Goal: Communication & Community: Answer question/provide support

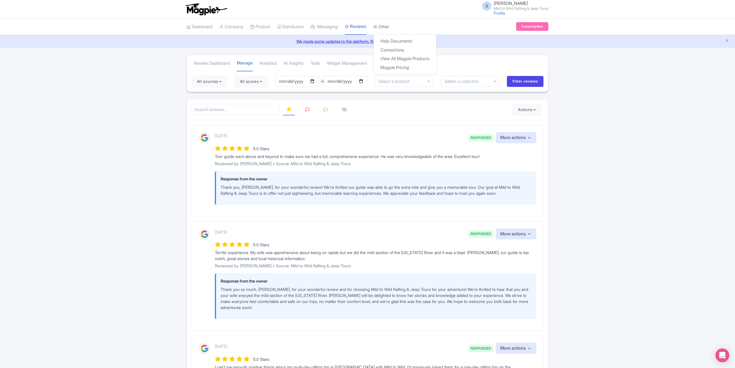
click at [389, 24] on link "Other" at bounding box center [381, 27] width 16 height 16
click at [399, 49] on link "Connections" at bounding box center [405, 50] width 63 height 9
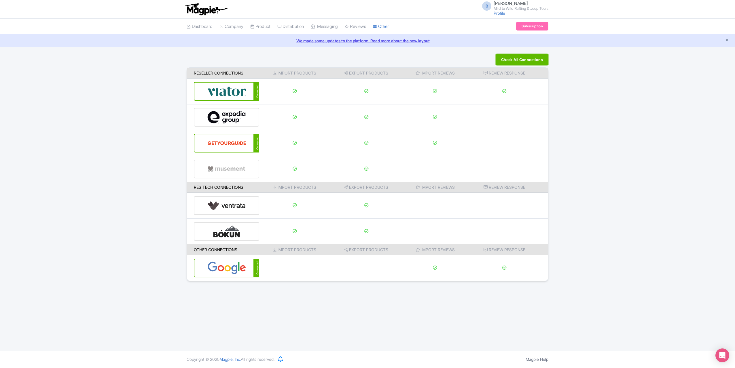
click at [508, 62] on button "Check All Connections" at bounding box center [522, 59] width 53 height 11
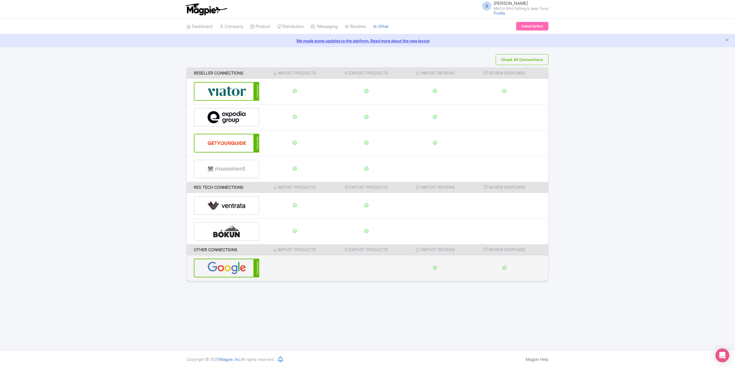
click at [245, 267] on img at bounding box center [226, 269] width 39 height 18
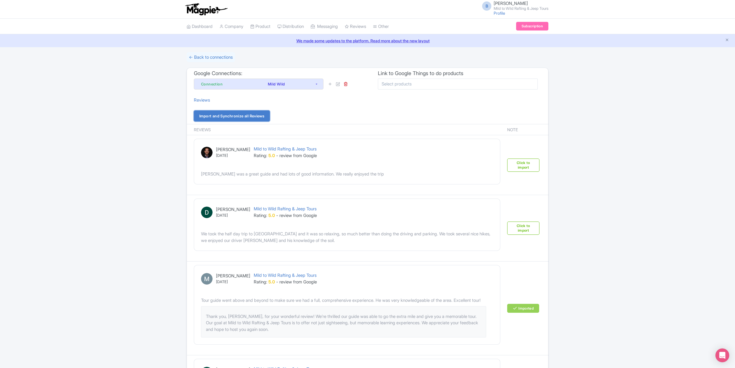
click at [248, 112] on link "Import and Synchronize all Reviews" at bounding box center [232, 116] width 76 height 11
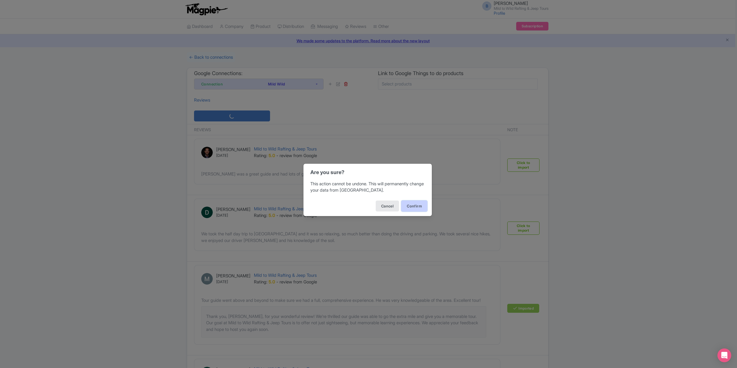
click at [422, 203] on button "Confirm" at bounding box center [415, 206] width 26 height 11
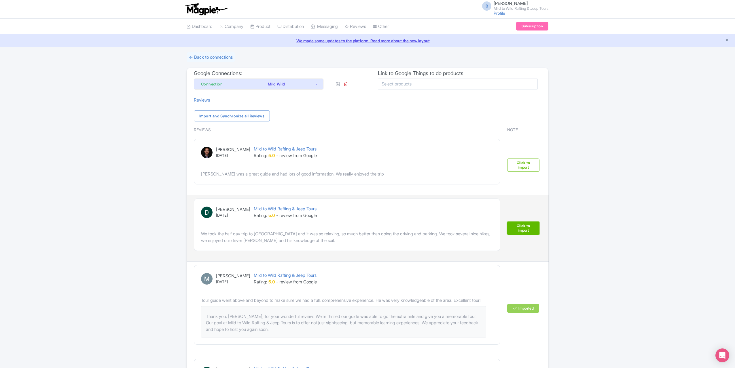
click at [524, 230] on link "Click to import" at bounding box center [523, 228] width 32 height 13
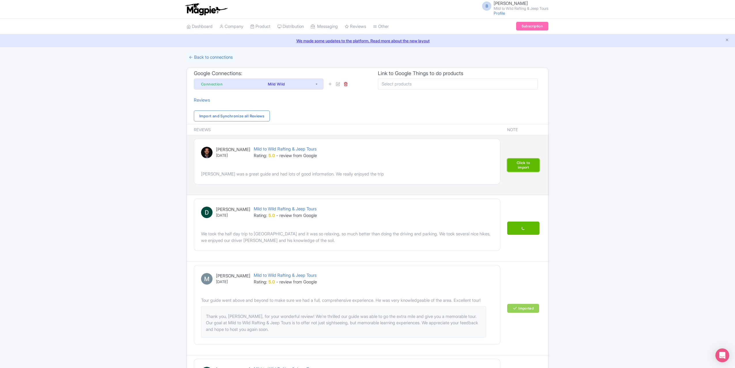
click at [525, 169] on link "Click to import" at bounding box center [523, 165] width 32 height 13
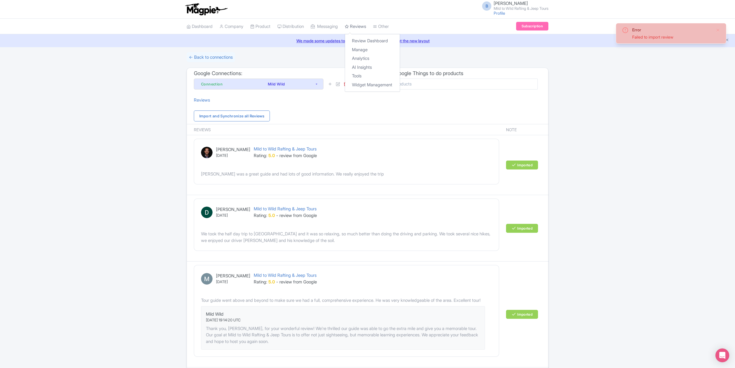
click at [364, 27] on link "Reviews" at bounding box center [355, 27] width 21 height 16
click at [367, 50] on link "Manage" at bounding box center [372, 50] width 55 height 9
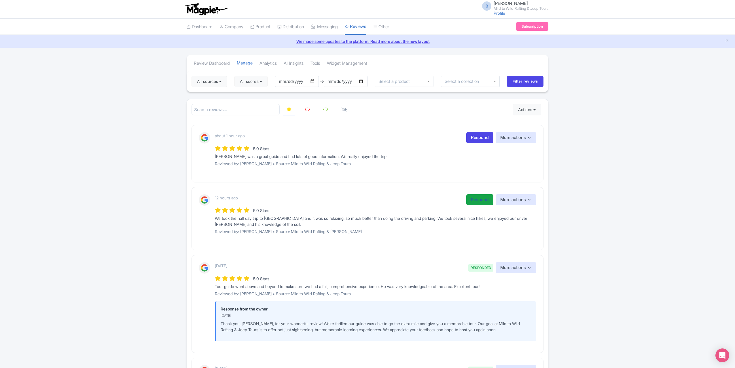
click at [471, 196] on link "Respond" at bounding box center [479, 199] width 27 height 11
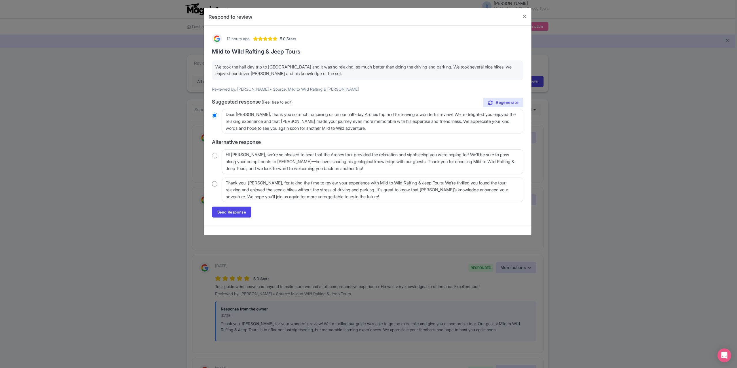
click at [217, 183] on input "radio" at bounding box center [214, 184] width 5 height 6
radio input "true"
click at [233, 212] on link "Send Response" at bounding box center [231, 212] width 39 height 11
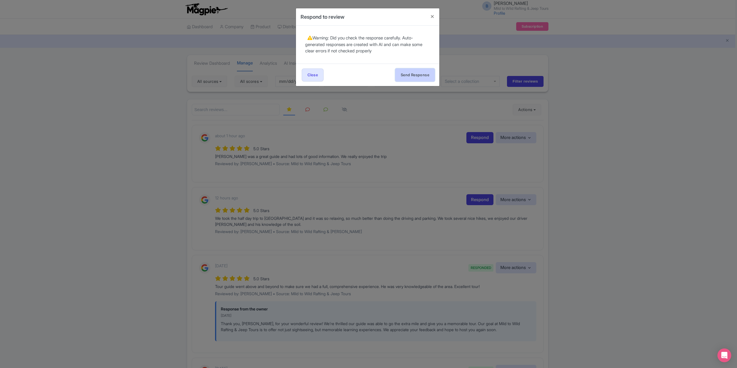
click at [415, 74] on button "Send Response" at bounding box center [415, 75] width 39 height 13
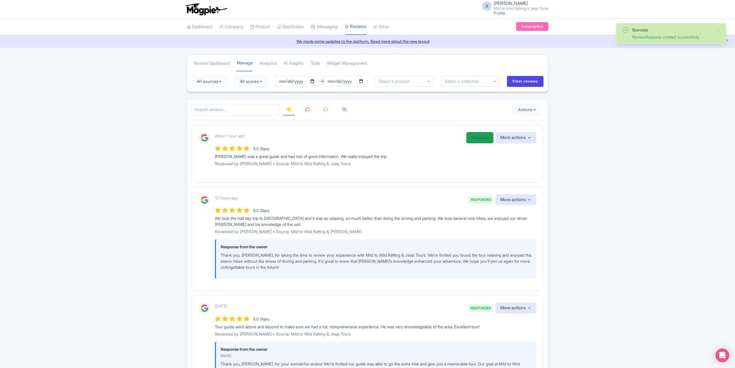
click at [469, 135] on link "Respond" at bounding box center [479, 137] width 27 height 11
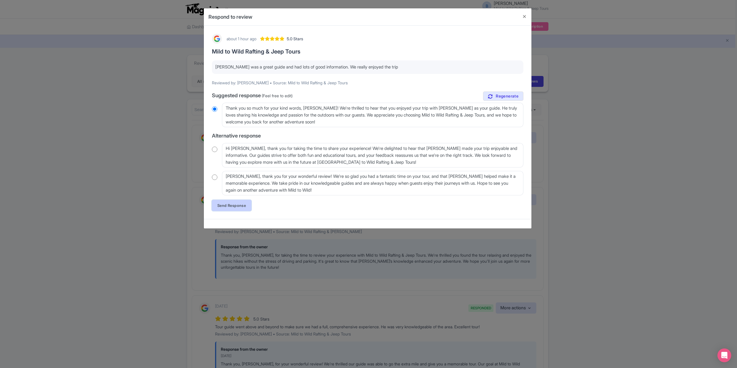
click at [228, 205] on link "Send Response" at bounding box center [231, 205] width 39 height 11
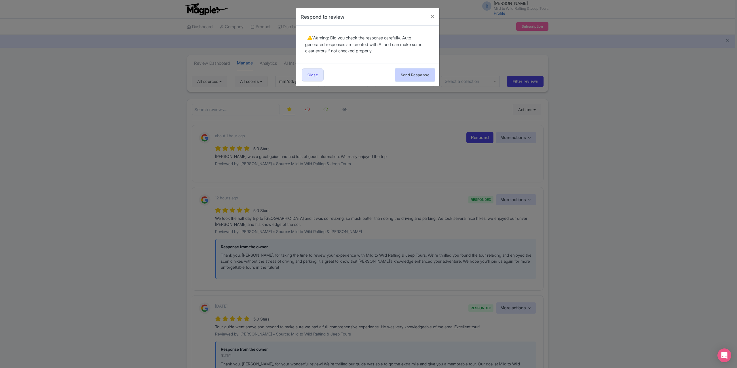
click at [410, 73] on button "Send Response" at bounding box center [415, 75] width 39 height 13
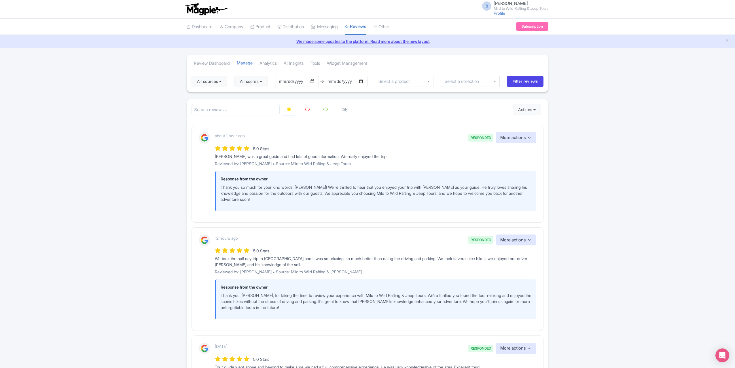
click at [302, 108] on link at bounding box center [307, 109] width 11 height 11
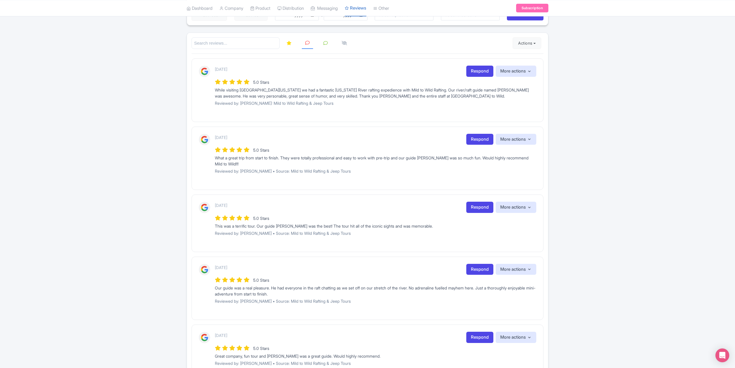
scroll to position [58, 0]
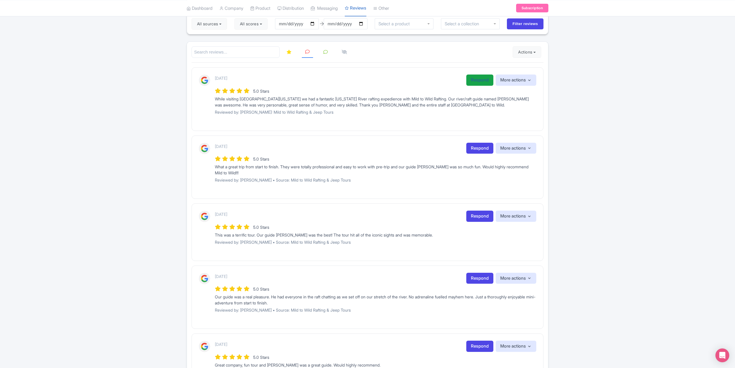
click at [466, 80] on link "Respond" at bounding box center [479, 80] width 27 height 11
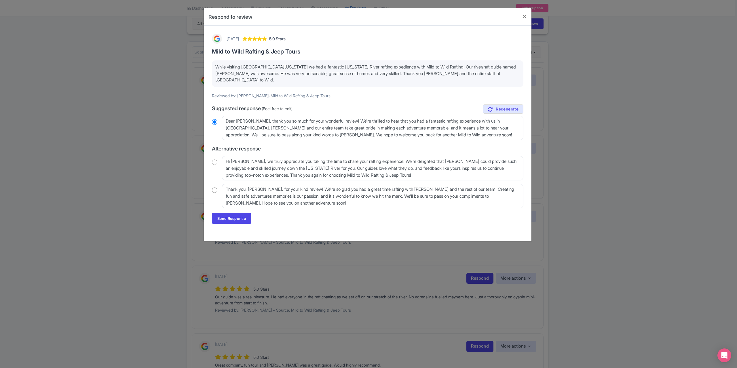
click at [212, 160] on div "Hi George, we truly appreciate you taking the time to share your rafting experi…" at bounding box center [368, 168] width 312 height 24
click at [215, 160] on input "radio" at bounding box center [214, 163] width 5 height 6
radio input "true"
click at [224, 213] on link "Send Response" at bounding box center [231, 218] width 39 height 11
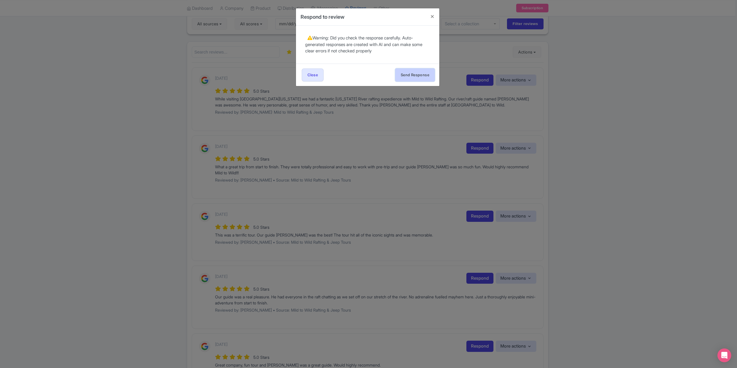
click at [408, 69] on button "Send Response" at bounding box center [415, 75] width 39 height 13
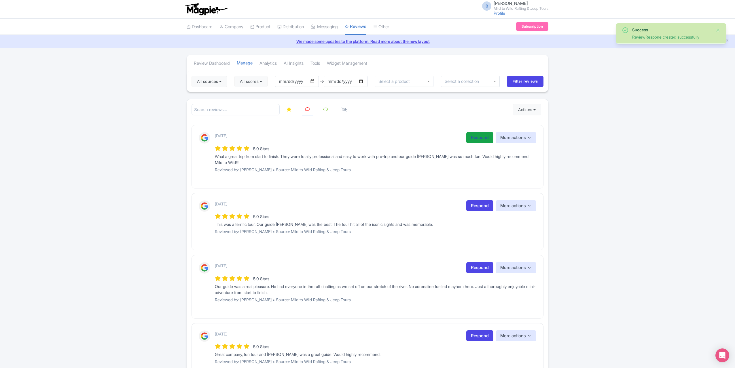
click at [485, 138] on link "Respond" at bounding box center [479, 137] width 27 height 11
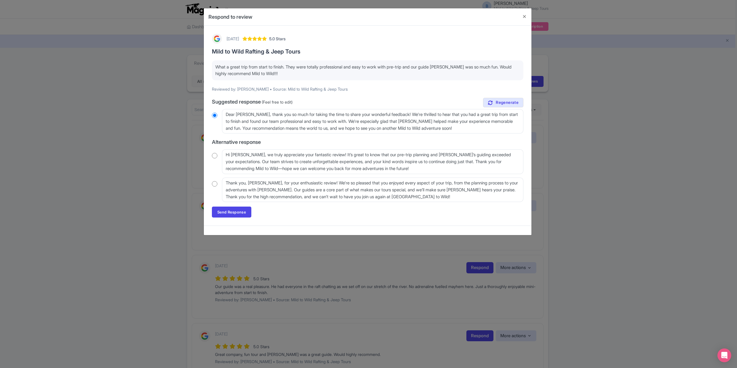
click at [217, 183] on input "radio" at bounding box center [214, 184] width 5 height 6
radio input "true"
click at [239, 211] on link "Send Response" at bounding box center [231, 212] width 39 height 11
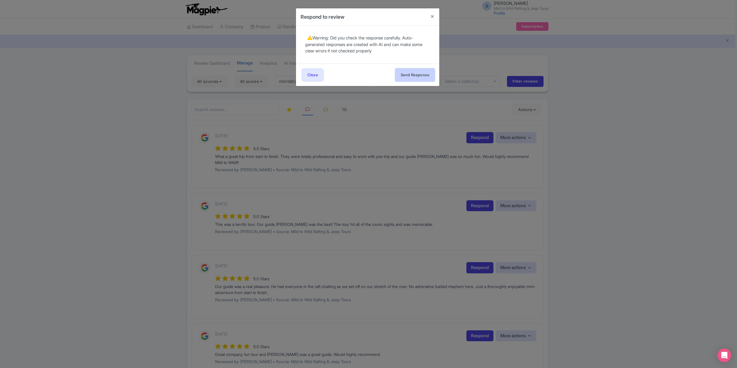
click at [417, 73] on button "Send Response" at bounding box center [415, 75] width 39 height 13
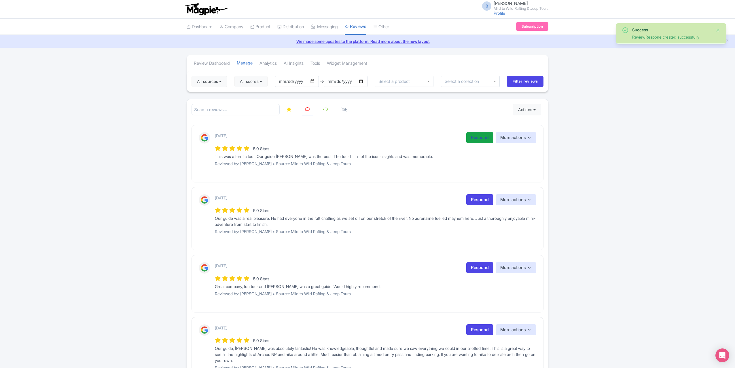
click at [478, 135] on link "Respond" at bounding box center [479, 137] width 27 height 11
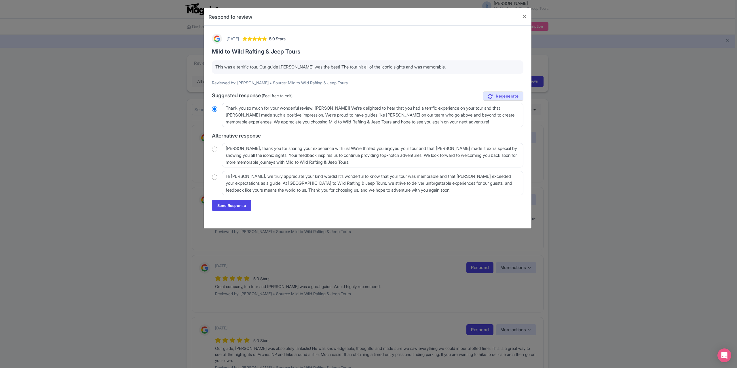
click at [216, 147] on input "radio" at bounding box center [214, 150] width 5 height 6
radio input "true"
click at [227, 202] on link "Send Response" at bounding box center [231, 205] width 39 height 11
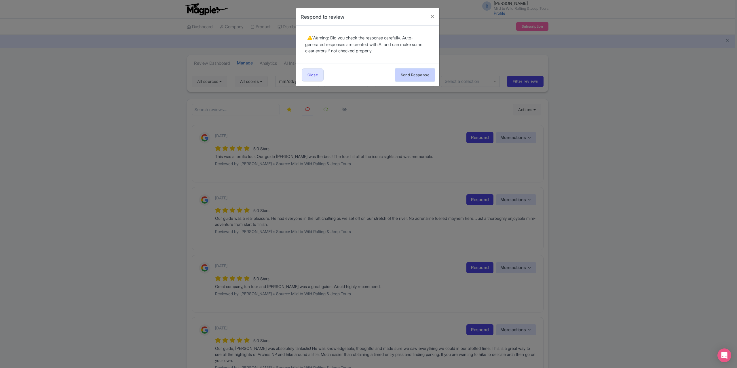
click at [409, 76] on button "Send Response" at bounding box center [415, 75] width 39 height 13
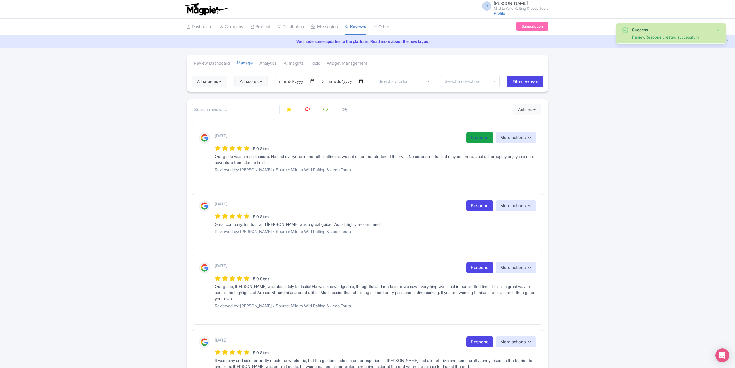
click at [470, 138] on link "Respond" at bounding box center [479, 137] width 27 height 11
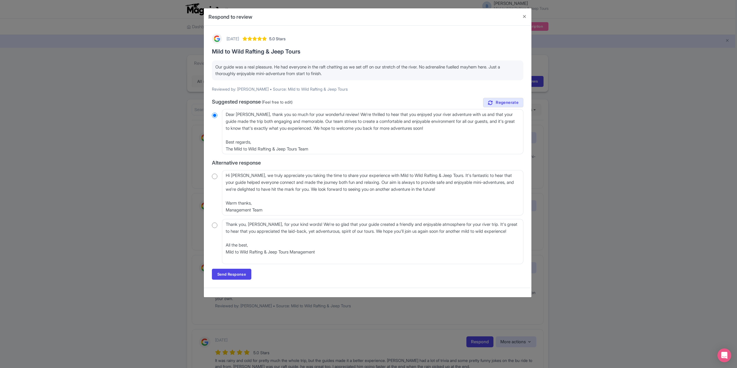
click at [213, 224] on input "radio" at bounding box center [214, 226] width 5 height 6
radio input "true"
click at [243, 275] on link "Send Response" at bounding box center [231, 274] width 39 height 11
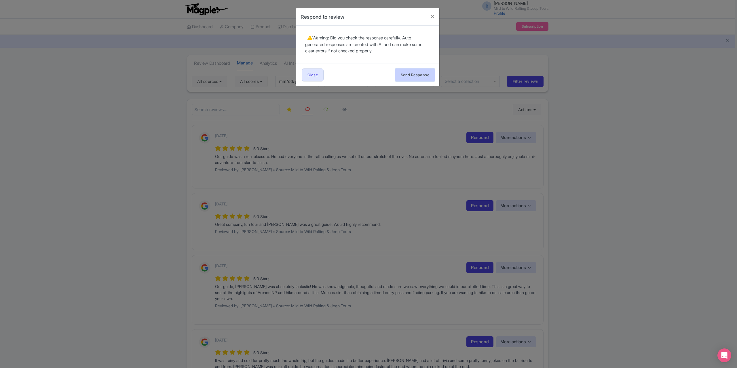
click at [416, 73] on button "Send Response" at bounding box center [415, 75] width 39 height 13
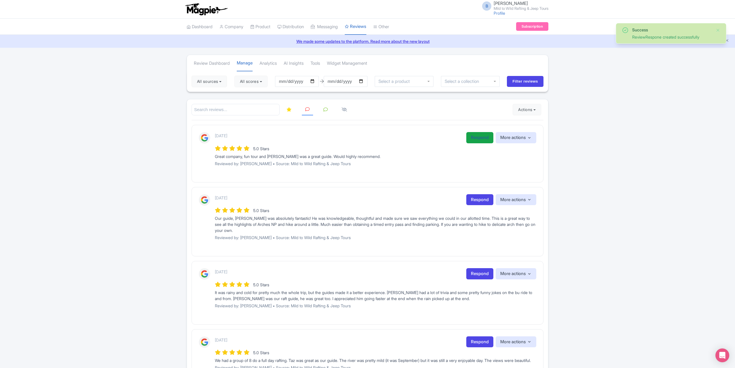
click at [471, 135] on link "Respond" at bounding box center [479, 137] width 27 height 11
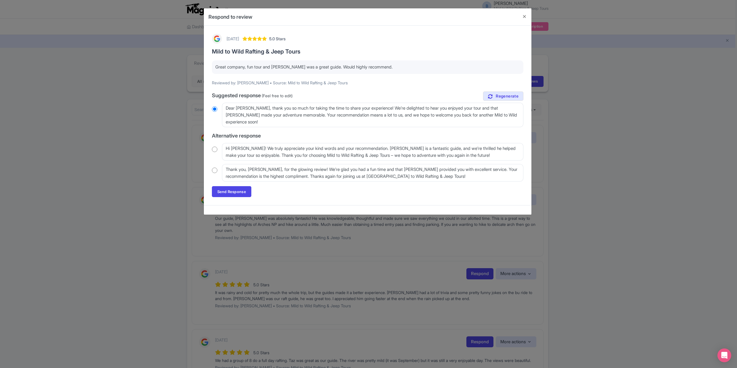
click at [214, 169] on input "radio" at bounding box center [214, 171] width 5 height 6
radio input "true"
click at [225, 193] on link "Send Response" at bounding box center [231, 191] width 39 height 11
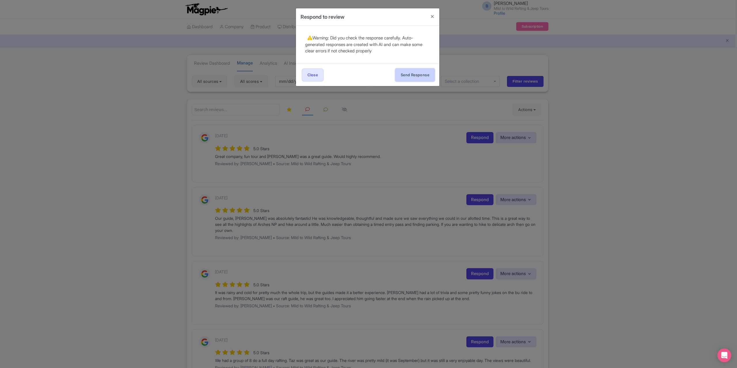
click at [425, 73] on button "Send Response" at bounding box center [415, 75] width 39 height 13
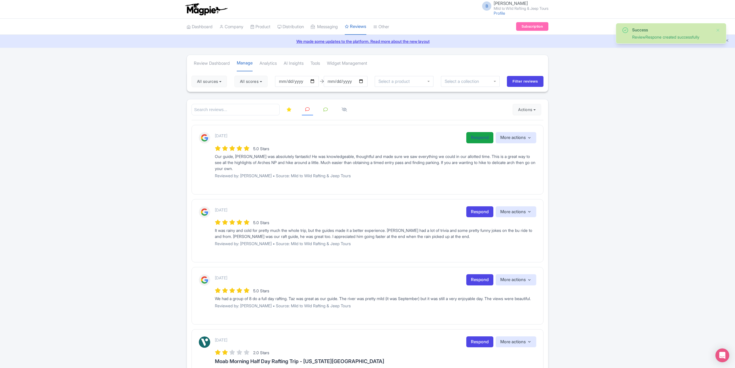
click at [470, 133] on link "Respond" at bounding box center [479, 137] width 27 height 11
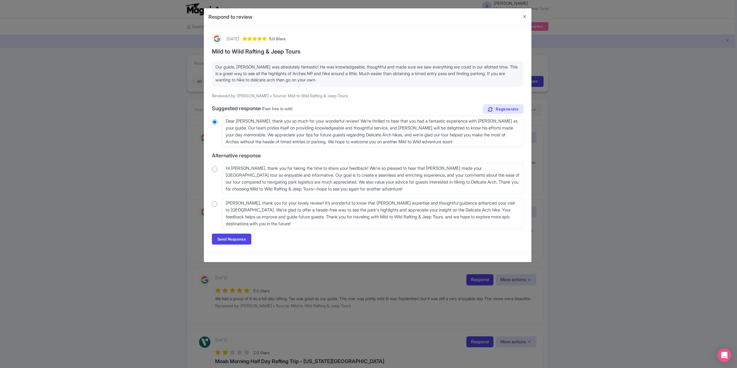
click at [214, 205] on input "radio" at bounding box center [214, 204] width 5 height 6
radio input "true"
click at [230, 237] on link "Send Response" at bounding box center [231, 239] width 39 height 11
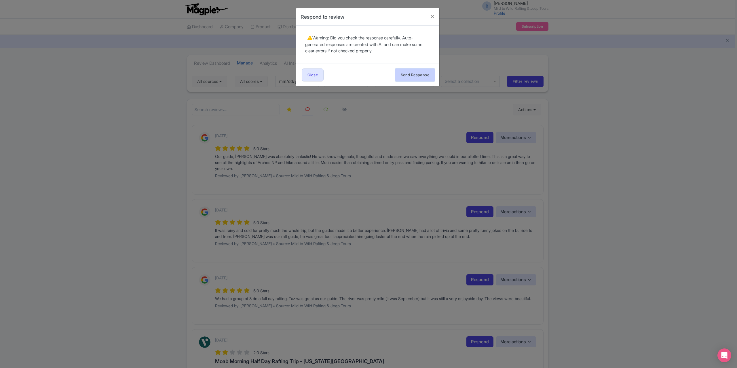
click at [411, 74] on button "Send Response" at bounding box center [415, 75] width 39 height 13
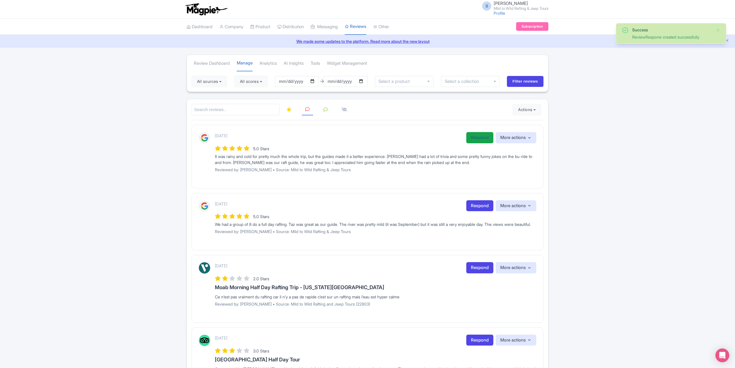
click at [485, 139] on link "Respond" at bounding box center [479, 137] width 27 height 11
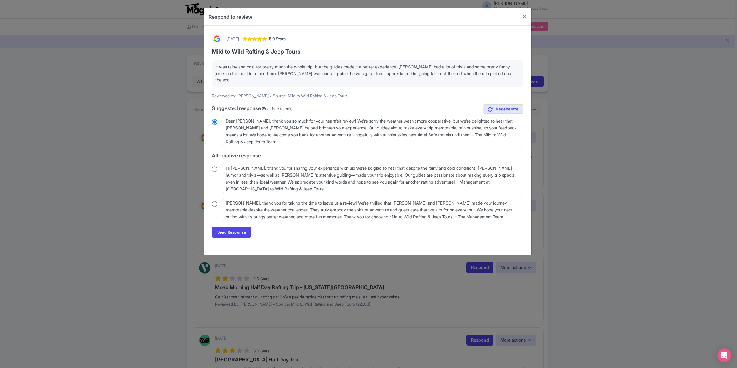
click at [216, 201] on input "radio" at bounding box center [214, 204] width 5 height 6
radio input "true"
drag, startPoint x: 229, startPoint y: 226, endPoint x: 252, endPoint y: 224, distance: 22.5
click at [230, 227] on link "Send Response" at bounding box center [231, 232] width 39 height 11
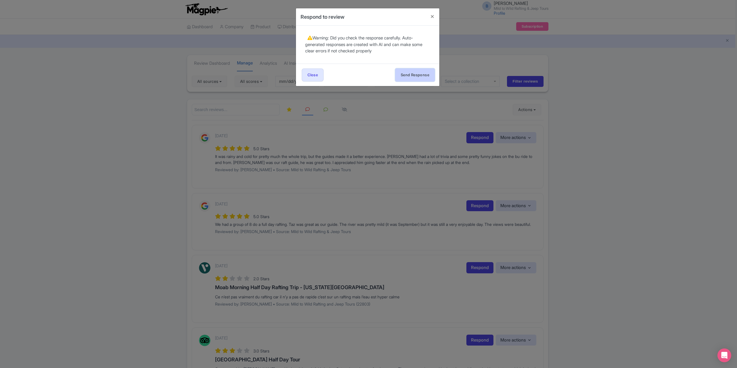
click at [414, 74] on button "Send Response" at bounding box center [415, 75] width 39 height 13
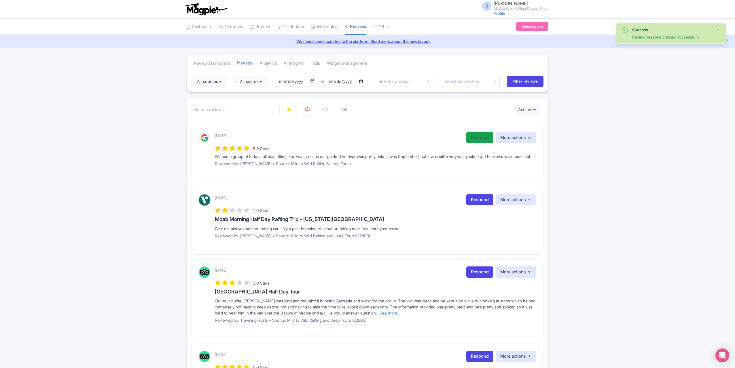
click at [478, 137] on link "Respond" at bounding box center [479, 137] width 27 height 11
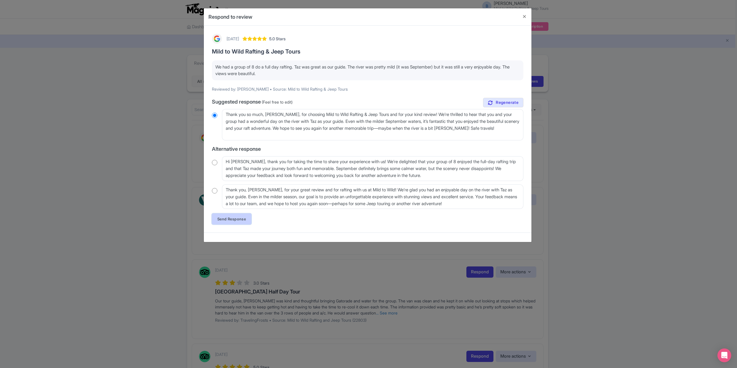
click at [228, 216] on link "Send Response" at bounding box center [231, 219] width 39 height 11
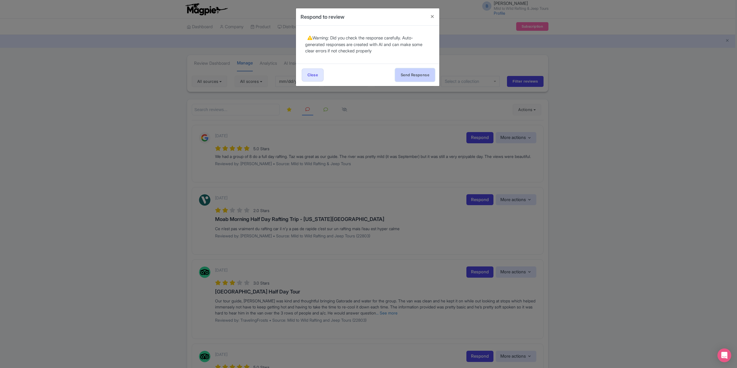
click at [412, 77] on button "Send Response" at bounding box center [415, 75] width 39 height 13
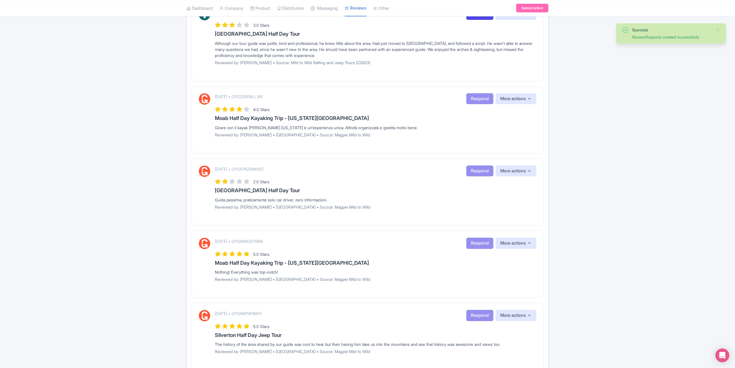
scroll to position [572, 0]
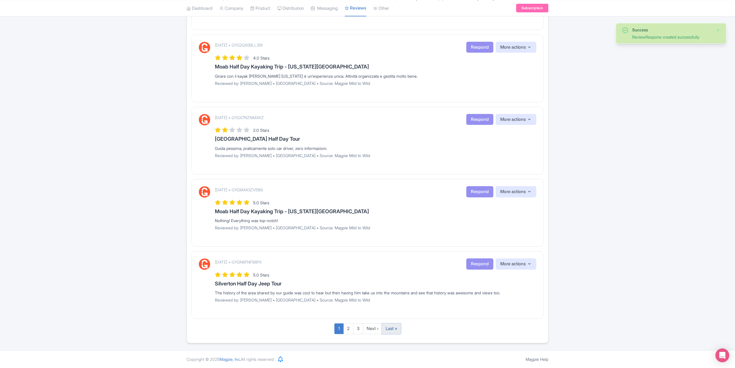
click at [390, 328] on link "Last »" at bounding box center [391, 329] width 19 height 11
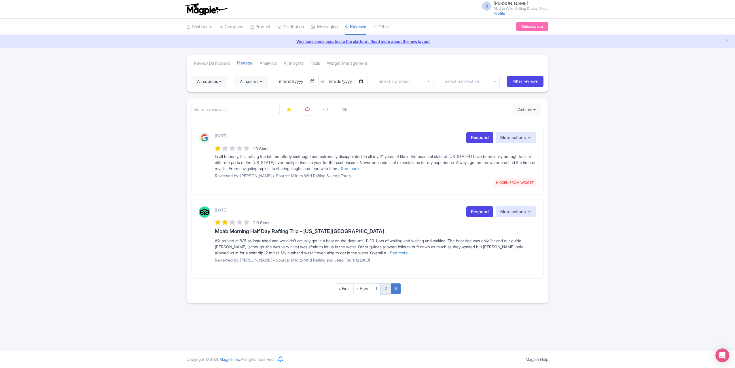
click at [384, 286] on link "2" at bounding box center [386, 289] width 10 height 11
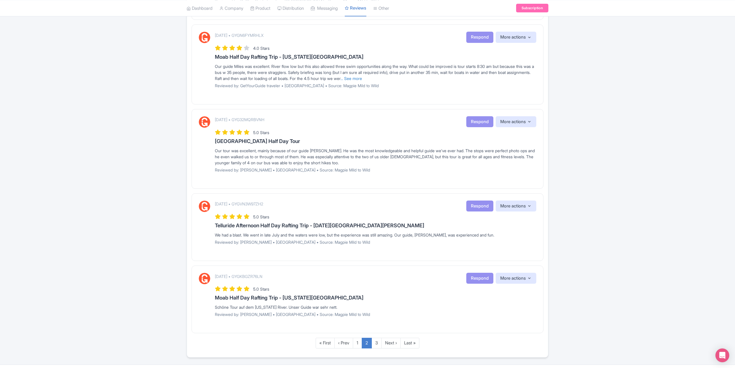
scroll to position [546, 0]
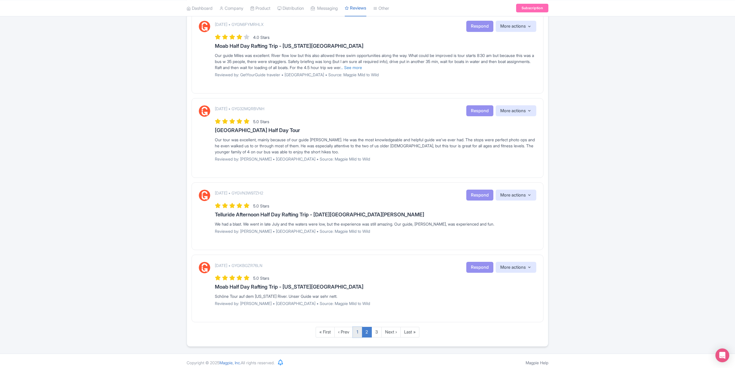
click at [358, 329] on link "1" at bounding box center [357, 332] width 9 height 11
